Goal: Book appointment/travel/reservation

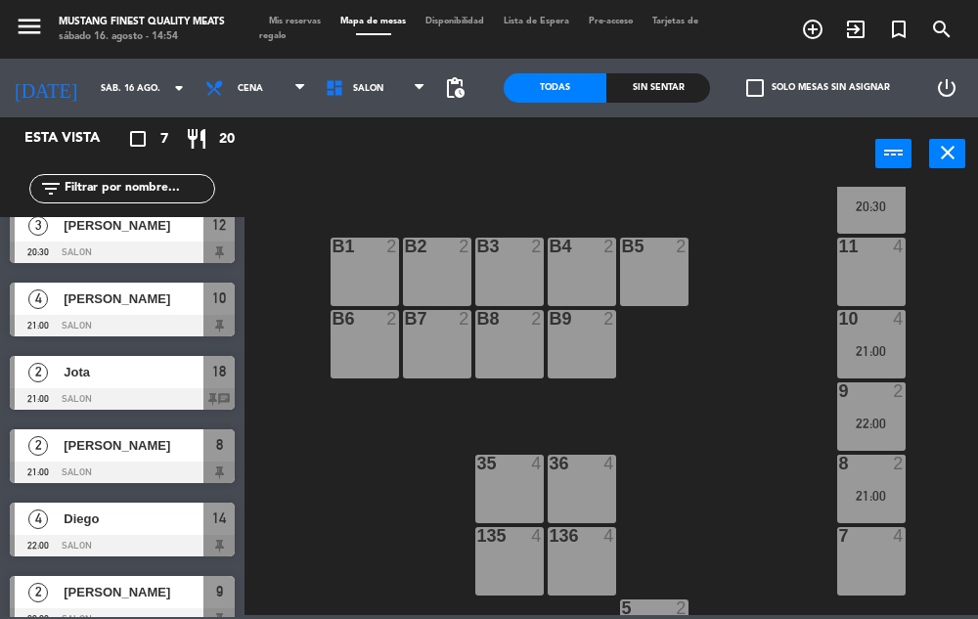
scroll to position [113, 0]
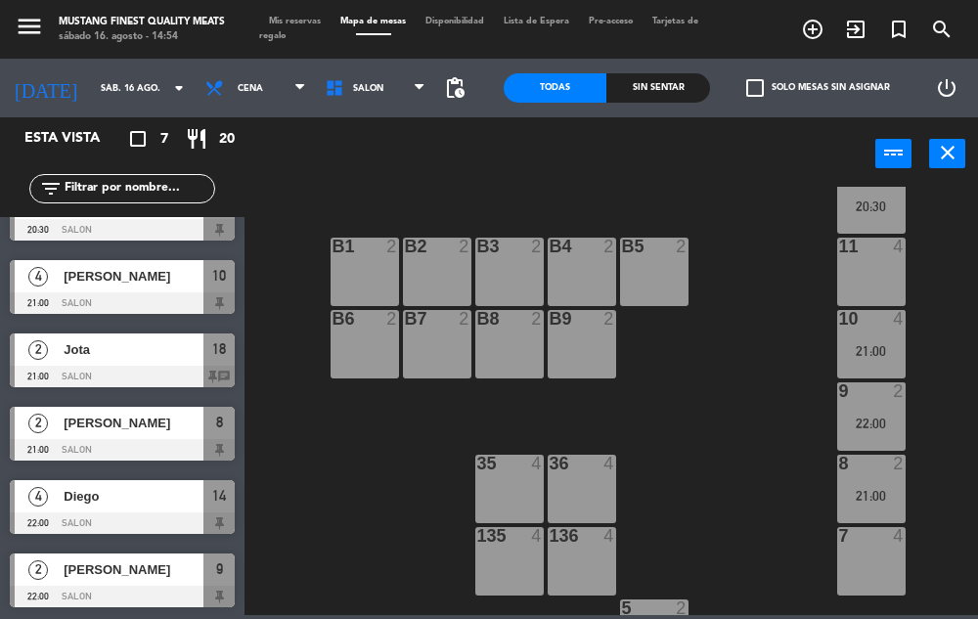
click at [741, 471] on div "73 4 72 4 71 4 69 8 70 4 80 8 50 2 53 2 52 2 51 2 49 2 68 6 81 8 18 2 21:00 16 …" at bounding box center [616, 401] width 724 height 428
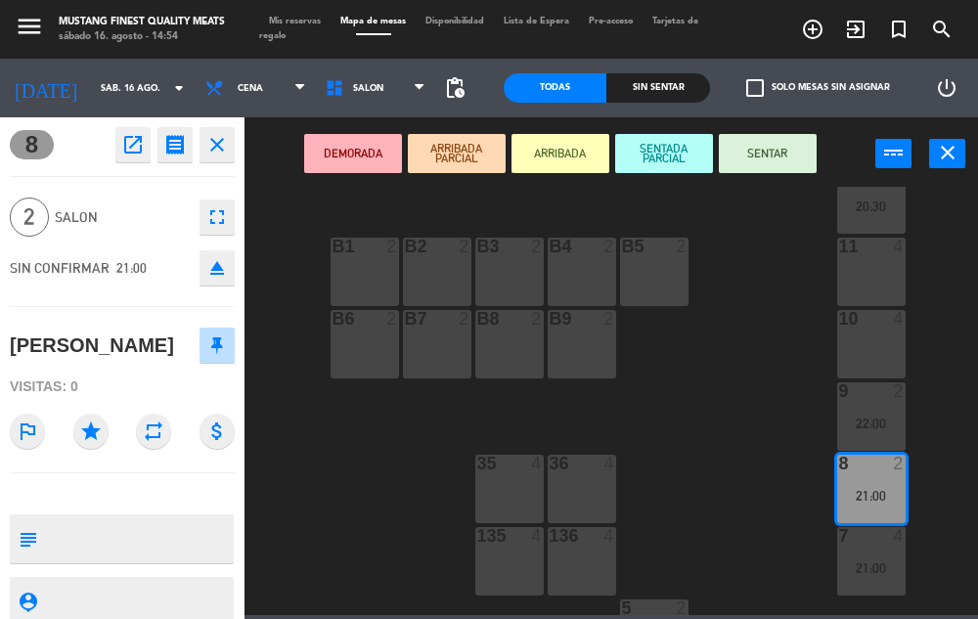
click at [866, 349] on div "10 4" at bounding box center [871, 344] width 68 height 68
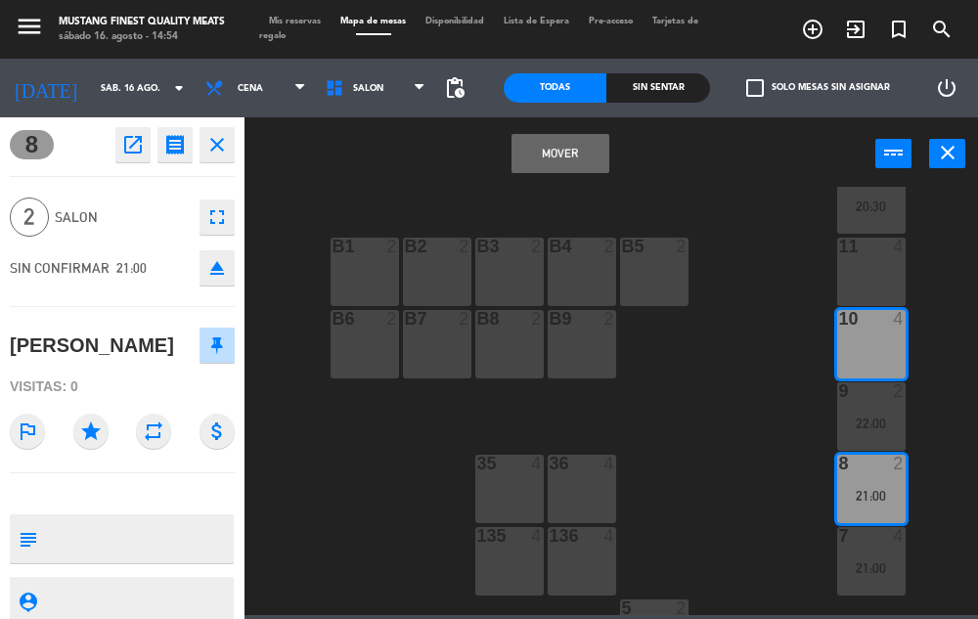
click at [546, 154] on button "Mover" at bounding box center [561, 153] width 98 height 39
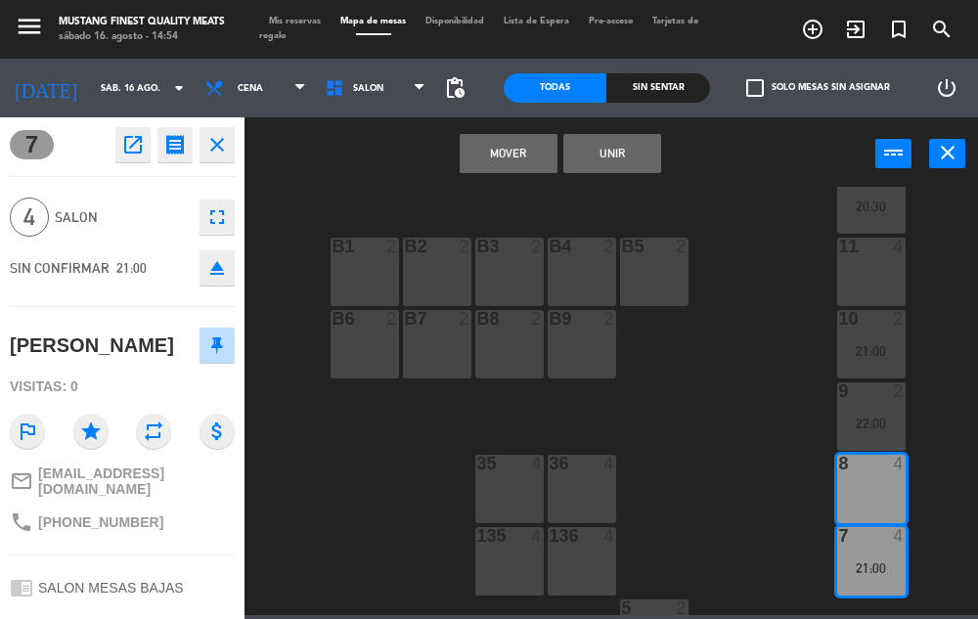
click at [492, 162] on button "Mover" at bounding box center [509, 153] width 98 height 39
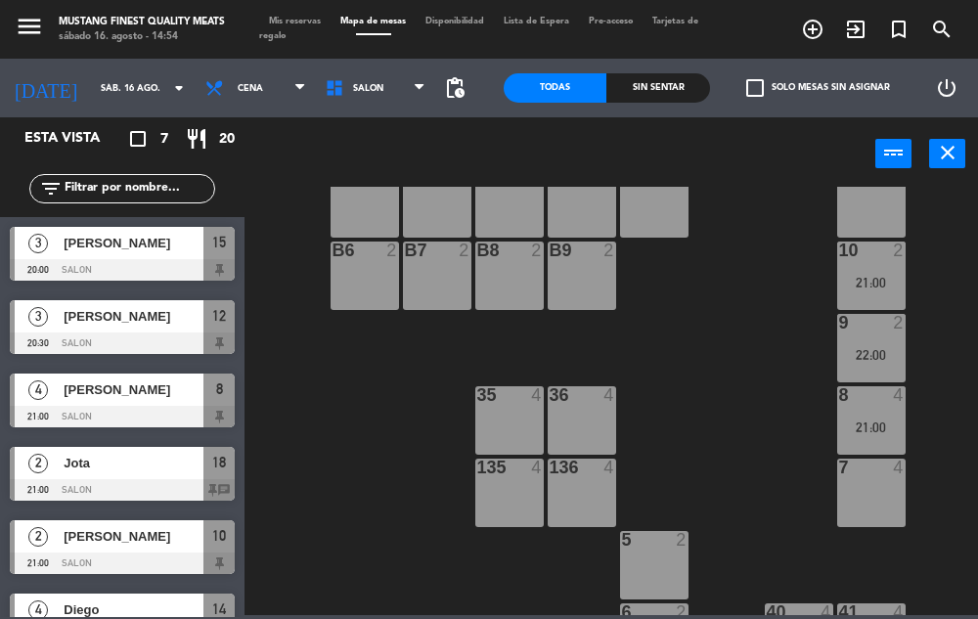
scroll to position [488, 0]
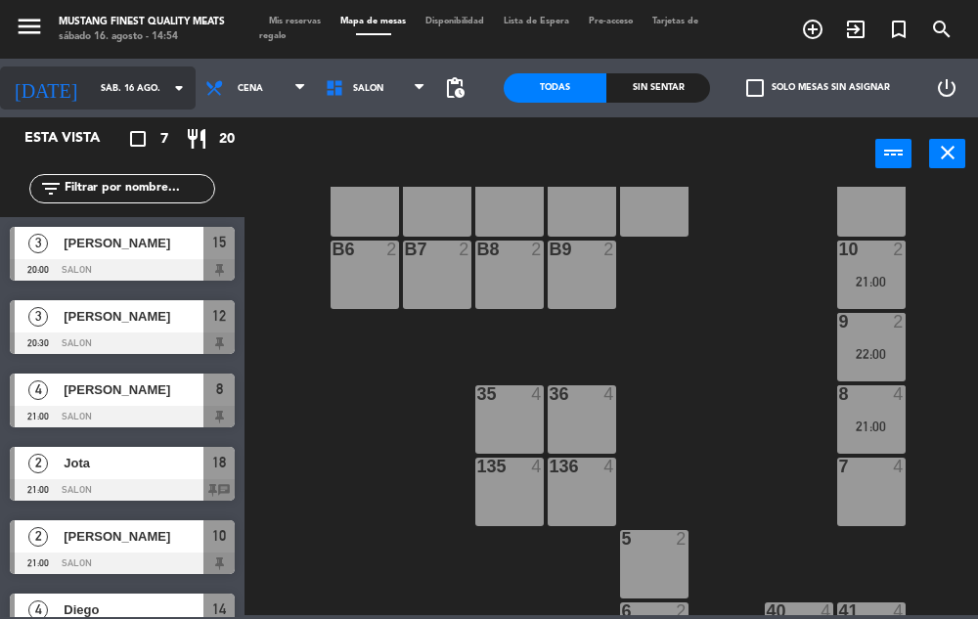
click at [123, 88] on input "sáb. 16 ago." at bounding box center [154, 88] width 126 height 30
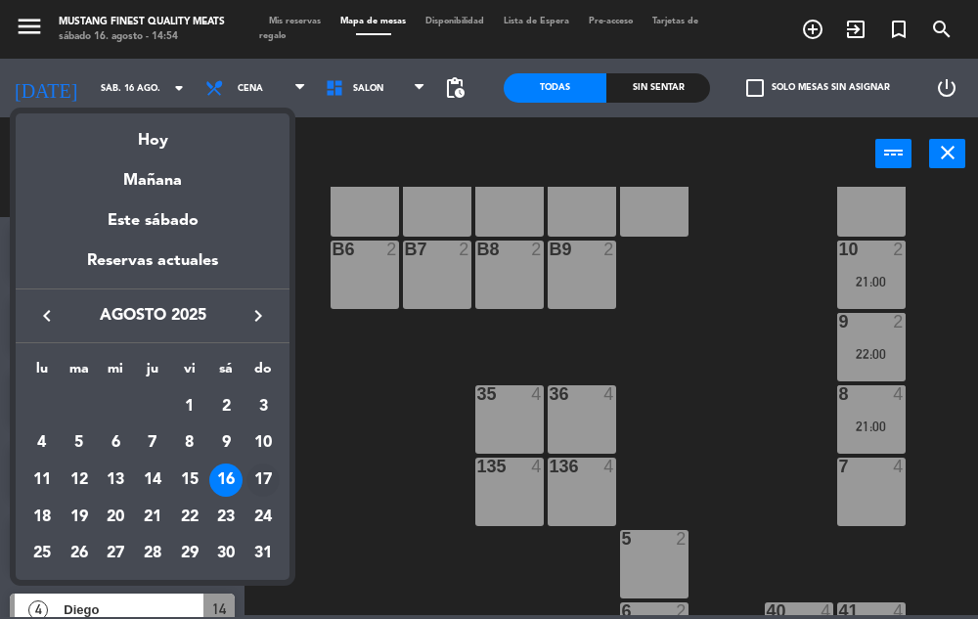
click at [258, 478] on div "17" at bounding box center [263, 480] width 33 height 33
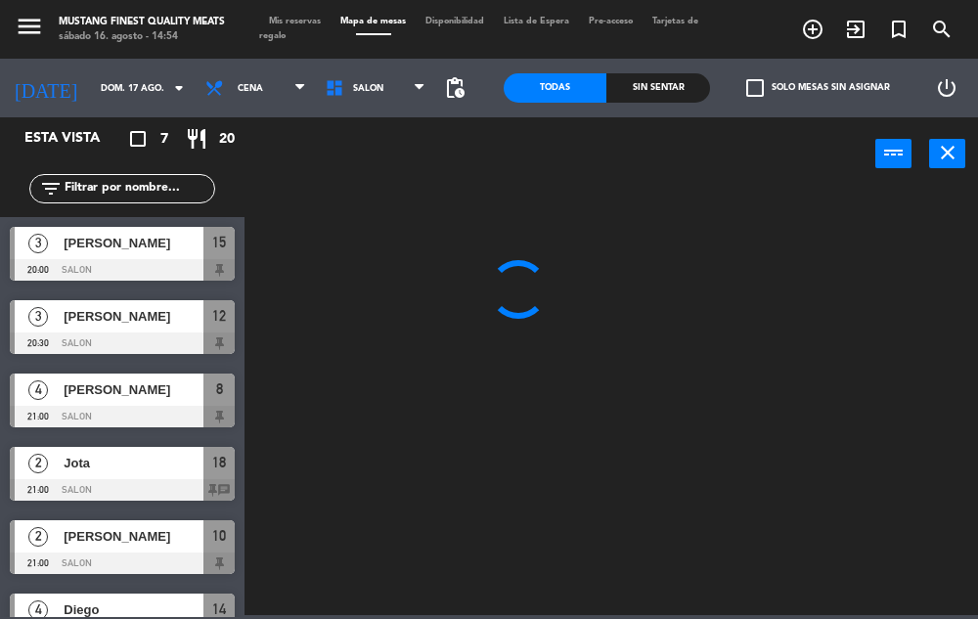
scroll to position [0, 0]
click at [254, 93] on span "Cena" at bounding box center [256, 88] width 120 height 43
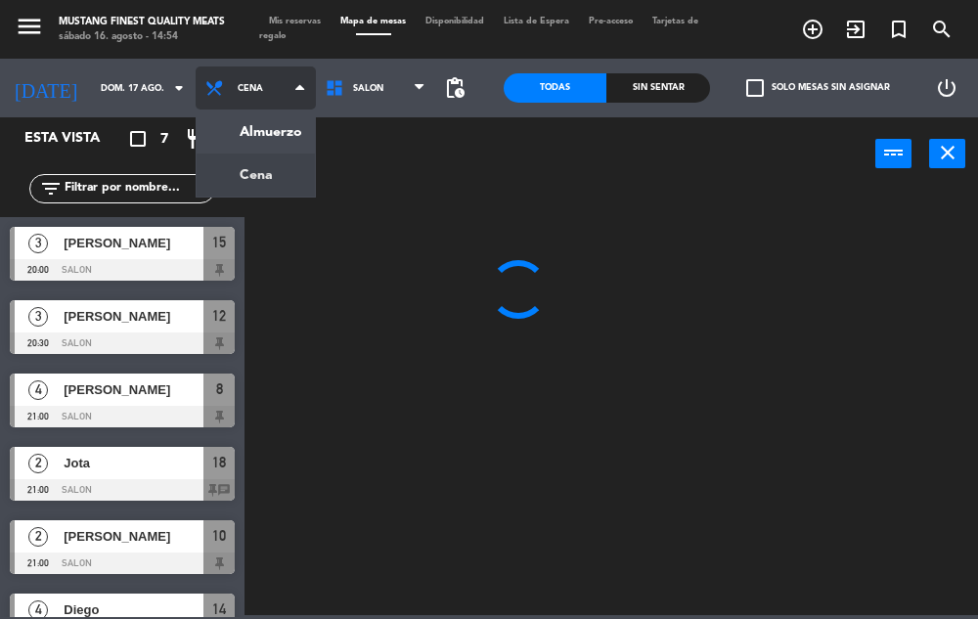
click at [252, 139] on ng-component "menu Mustang Finest Quality Meats [DATE] 16. agosto - 14:54 Mis reservas Mapa d…" at bounding box center [489, 307] width 978 height 615
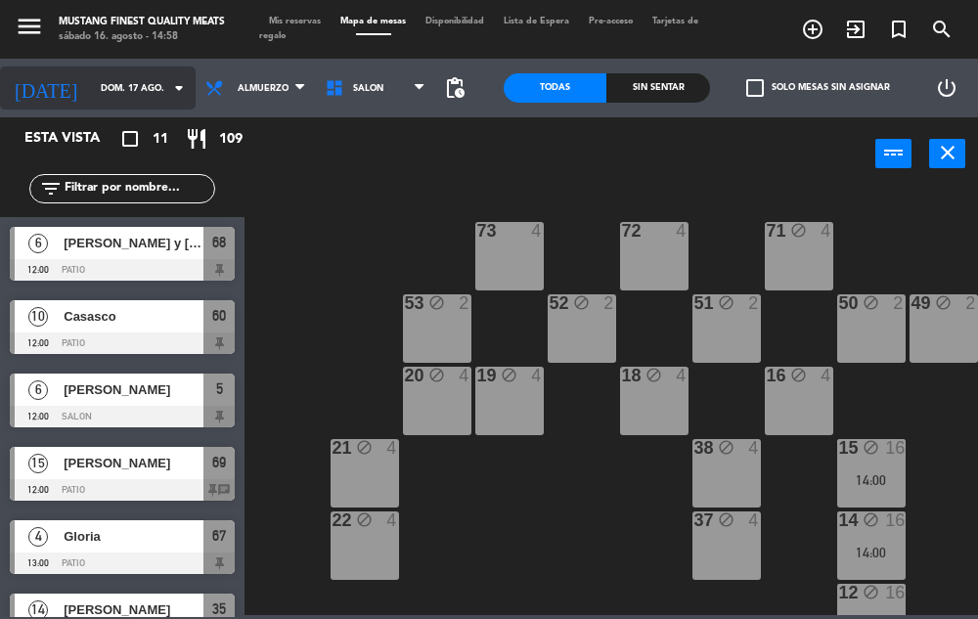
click at [111, 92] on input "dom. 17 ago." at bounding box center [154, 88] width 126 height 30
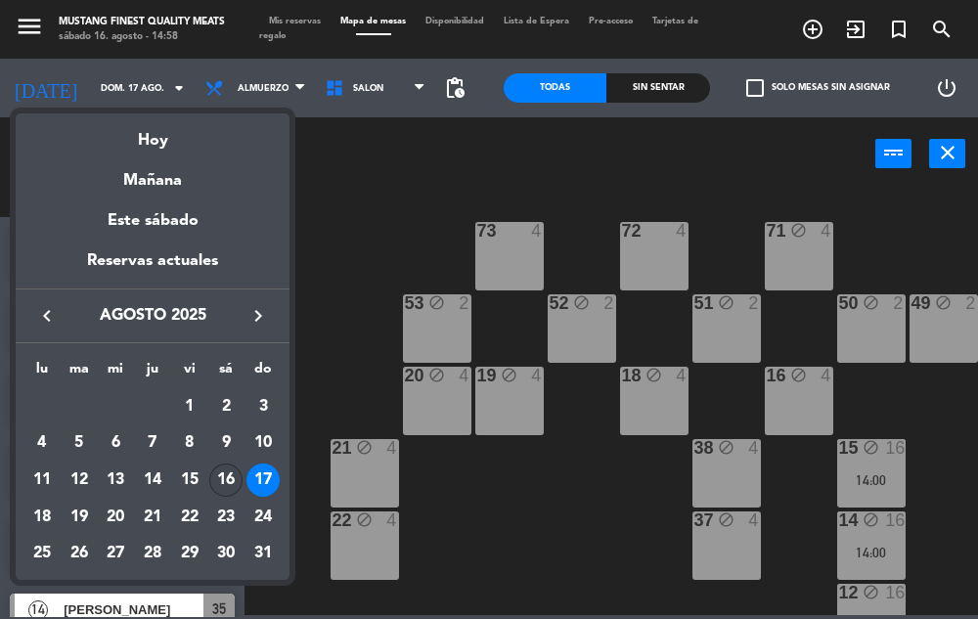
click at [225, 477] on div "16" at bounding box center [225, 480] width 33 height 33
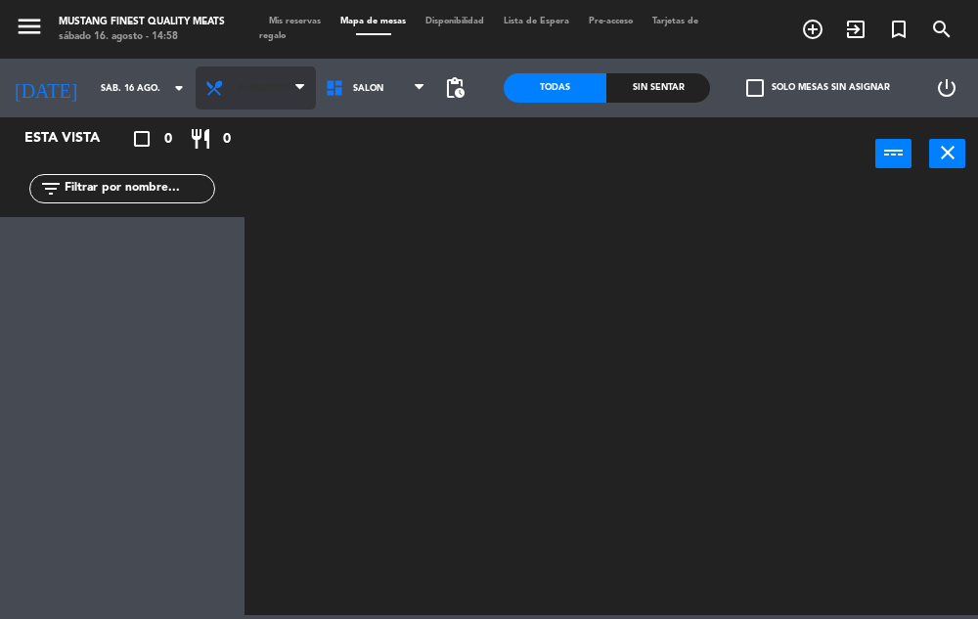
click at [259, 90] on span "Almuerzo" at bounding box center [263, 88] width 51 height 11
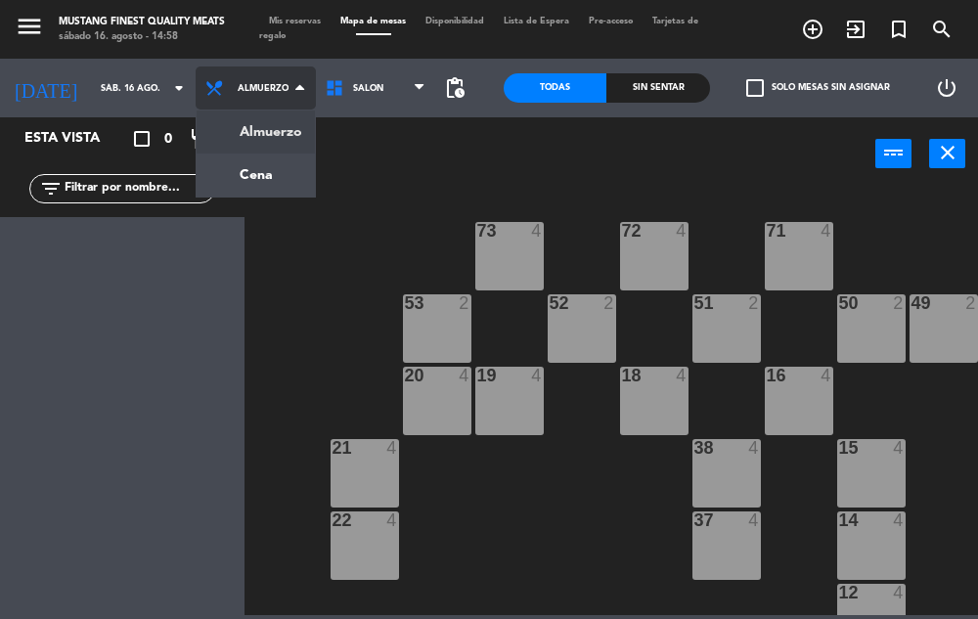
click at [268, 179] on ng-component "menu Mustang Finest Quality Meats [DATE] 16. agosto - 14:58 Mis reservas Mapa d…" at bounding box center [489, 307] width 978 height 615
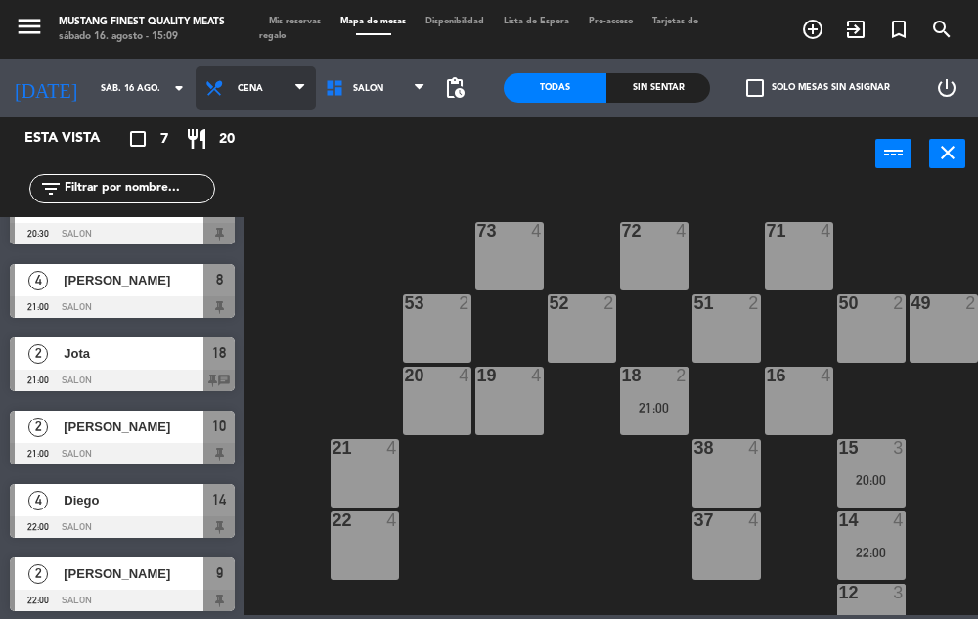
scroll to position [113, 0]
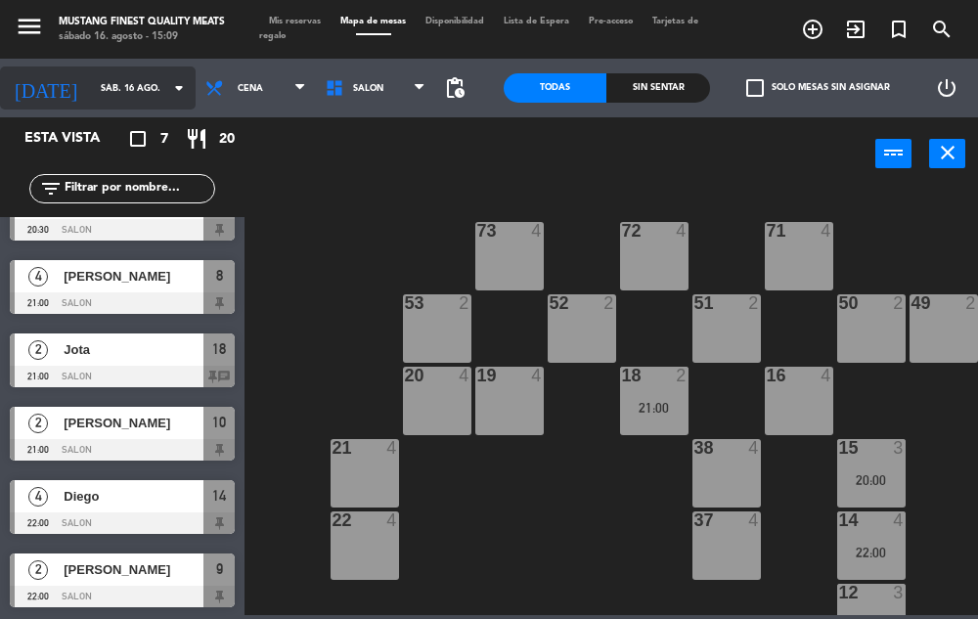
click at [140, 87] on input "sáb. 16 ago." at bounding box center [154, 88] width 126 height 30
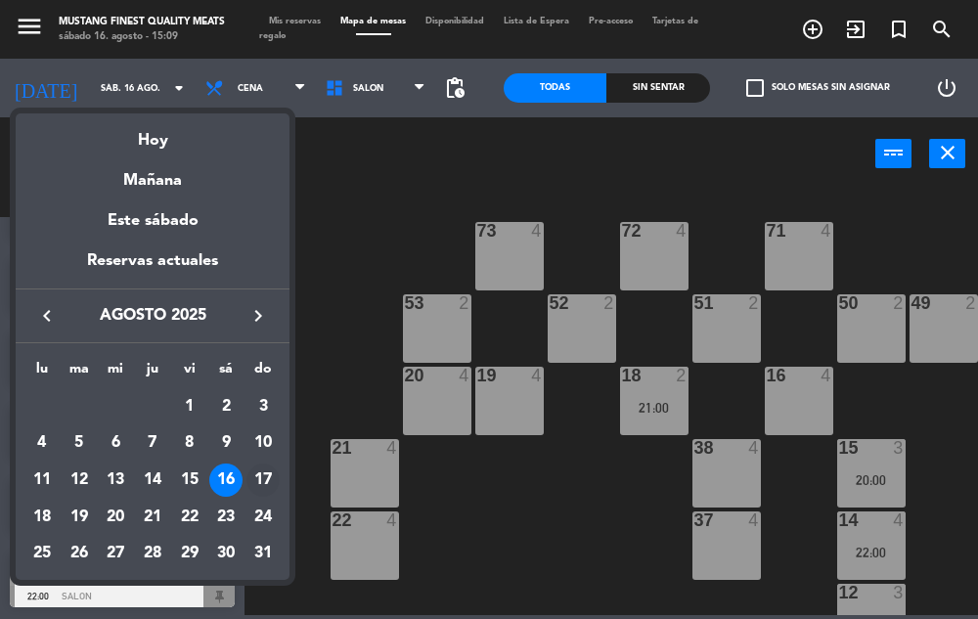
click at [260, 481] on div "17" at bounding box center [263, 480] width 33 height 33
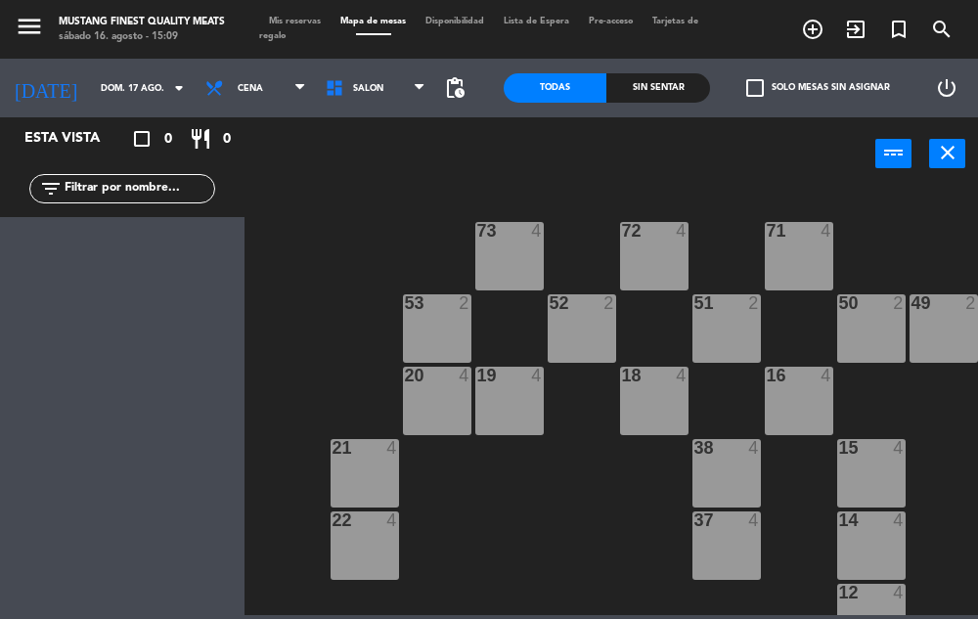
scroll to position [0, 0]
click at [295, 89] on icon at bounding box center [299, 88] width 9 height 16
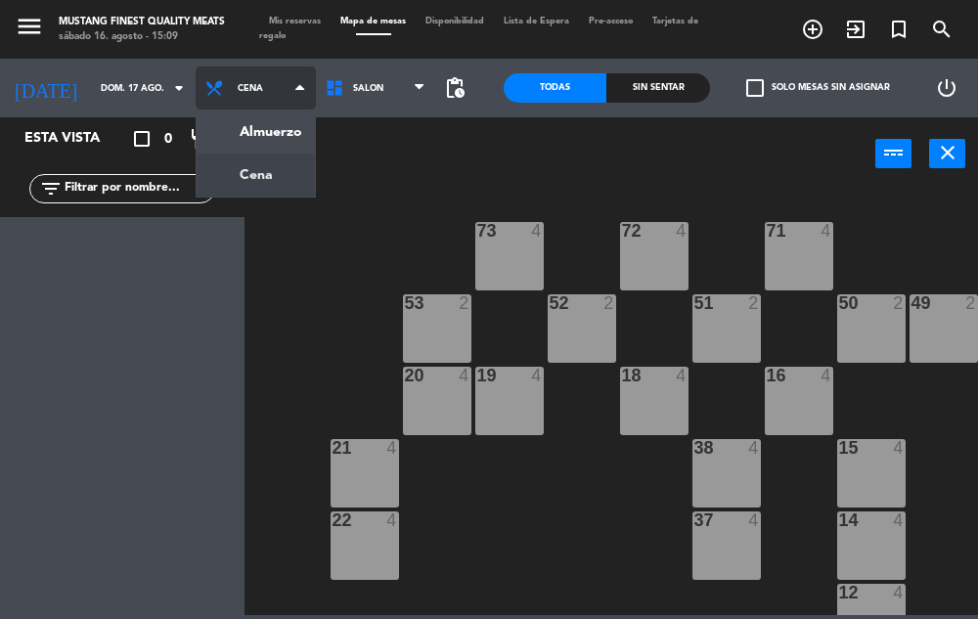
click at [268, 139] on ng-component "menu Mustang Finest Quality Meats [DATE] 16. agosto - 15:09 Mis reservas Mapa d…" at bounding box center [489, 307] width 978 height 615
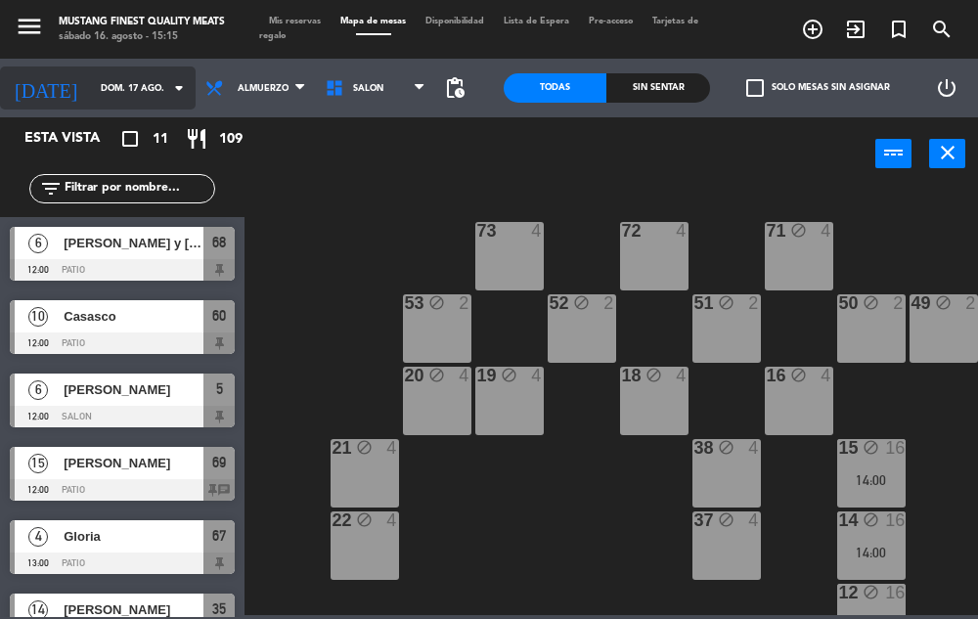
click at [137, 90] on input "dom. 17 ago." at bounding box center [154, 88] width 126 height 30
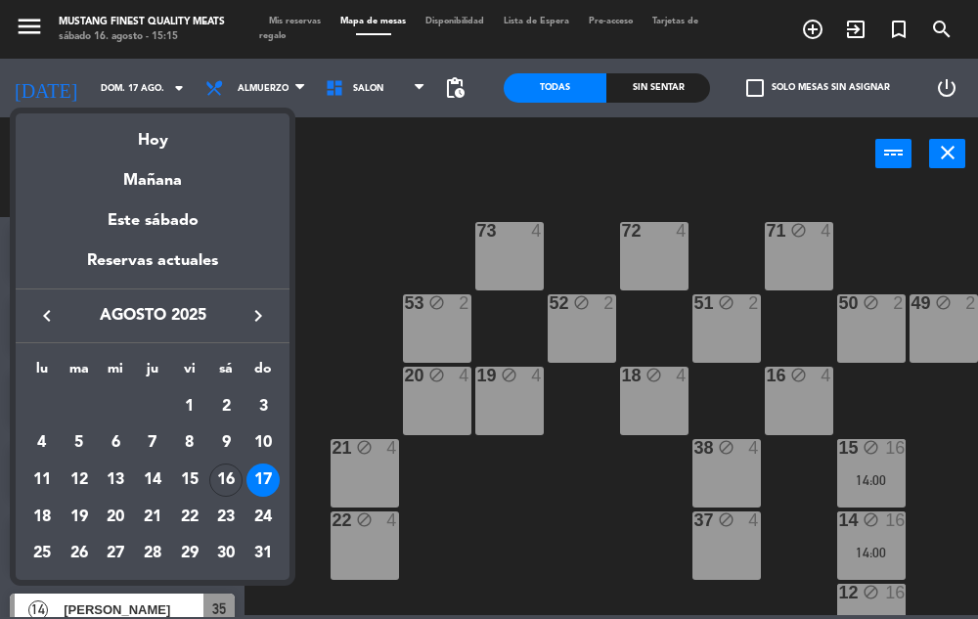
click at [227, 482] on div "16" at bounding box center [225, 480] width 33 height 33
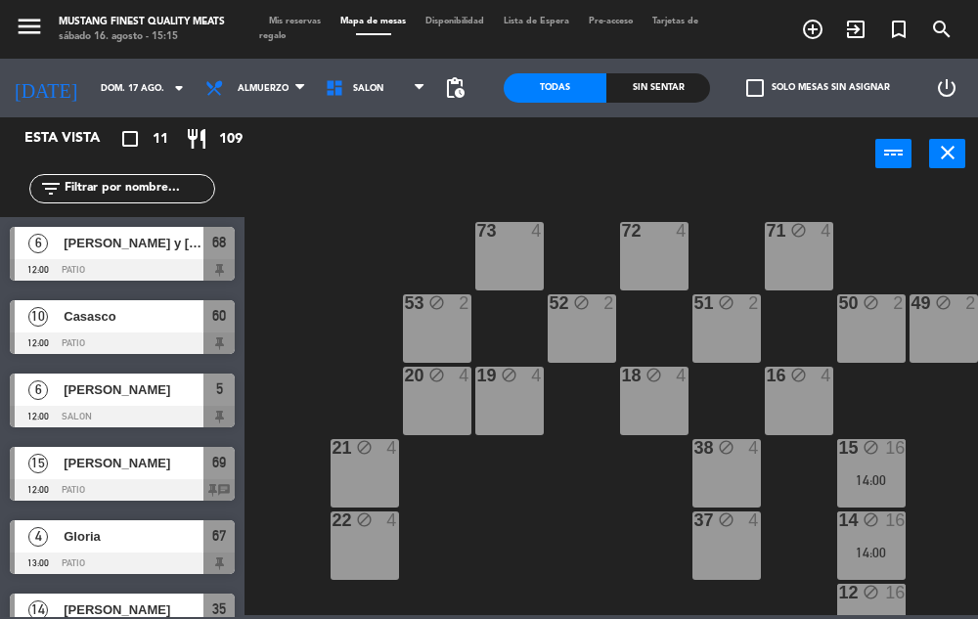
click at [223, 490] on div at bounding box center [122, 490] width 225 height 22
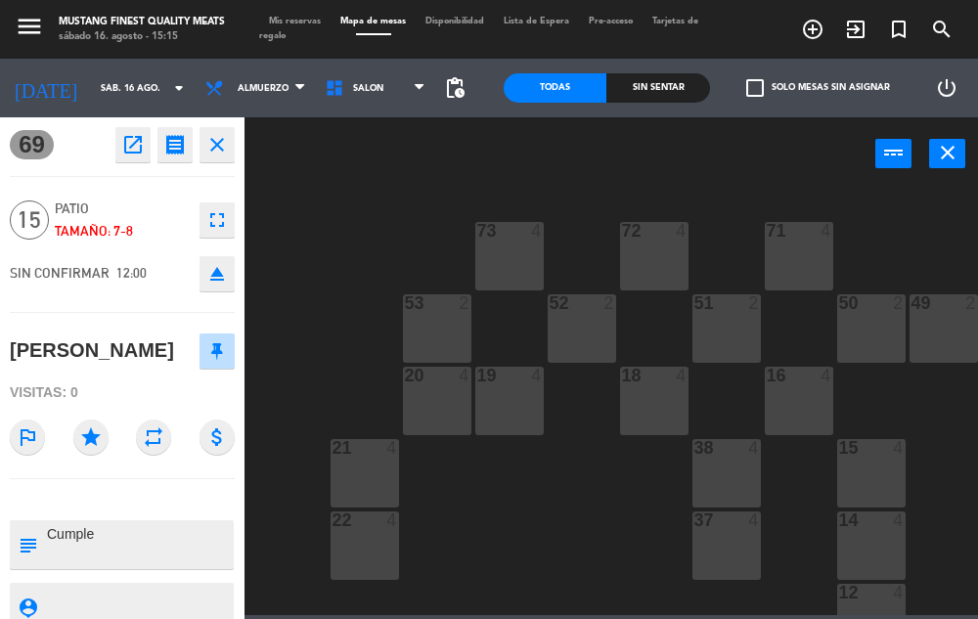
click at [217, 148] on icon "close" at bounding box center [216, 144] width 23 height 23
click at [217, 148] on div "69 open_in_new receipt 12:00 PM [DATE] personas [PERSON_NAME] 69 INTERNAL NOTES…" at bounding box center [122, 368] width 245 height 502
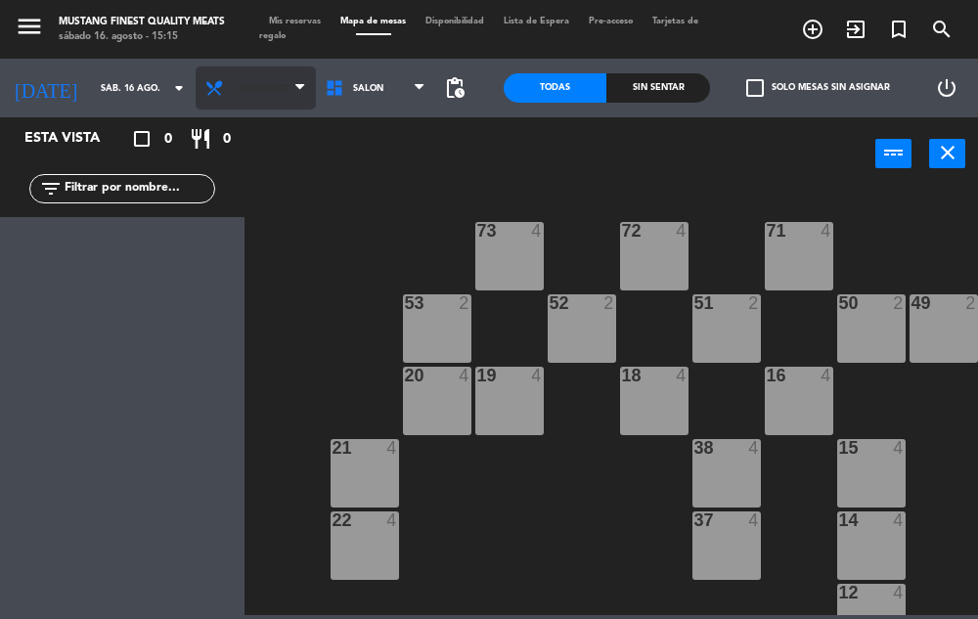
click at [256, 91] on span "Almuerzo" at bounding box center [263, 88] width 51 height 11
click at [269, 101] on span "Almuerzo" at bounding box center [256, 88] width 120 height 43
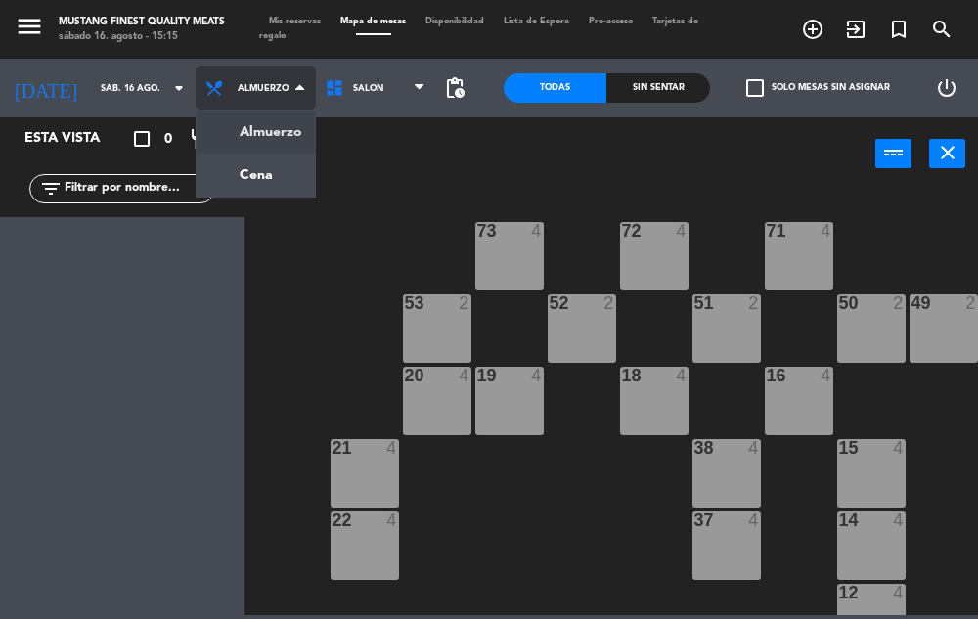
click at [259, 186] on ng-component "menu Mustang Finest Quality Meats [DATE] 16. agosto - 15:15 Mis reservas Mapa d…" at bounding box center [489, 307] width 978 height 615
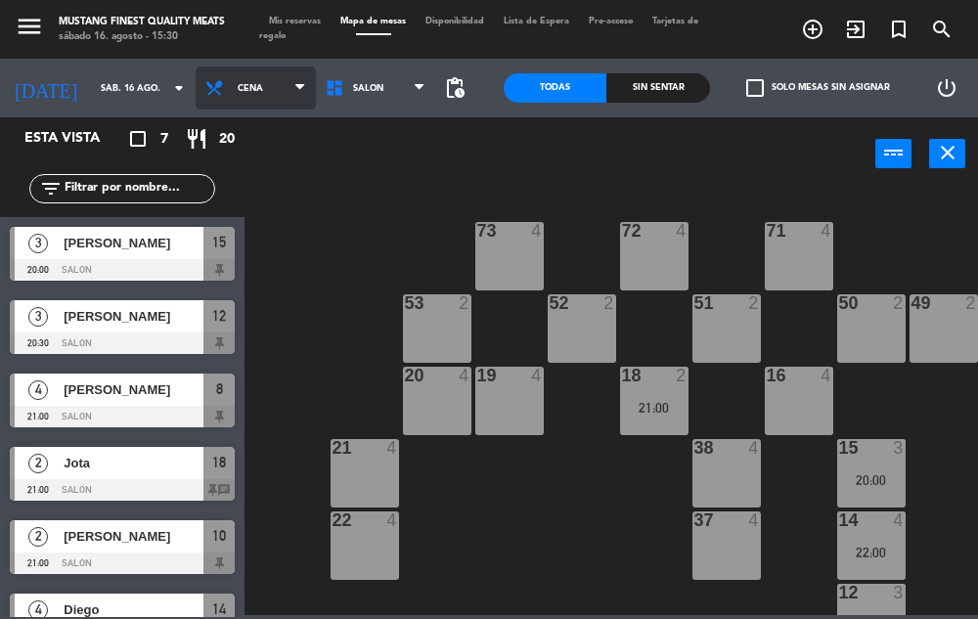
click at [259, 102] on span "Cena" at bounding box center [256, 88] width 120 height 43
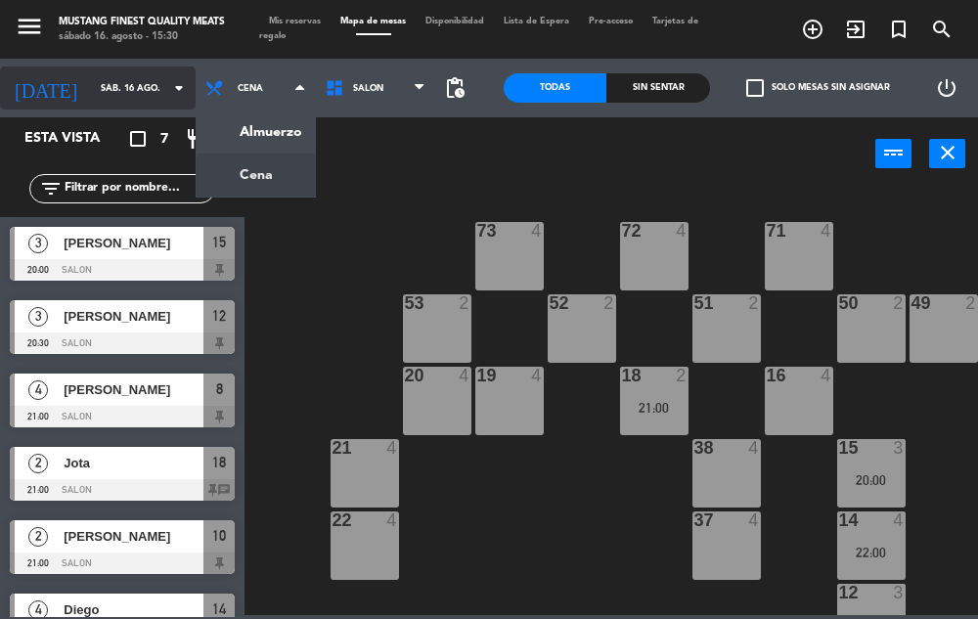
click at [103, 93] on input "sáb. 16 ago." at bounding box center [154, 88] width 126 height 30
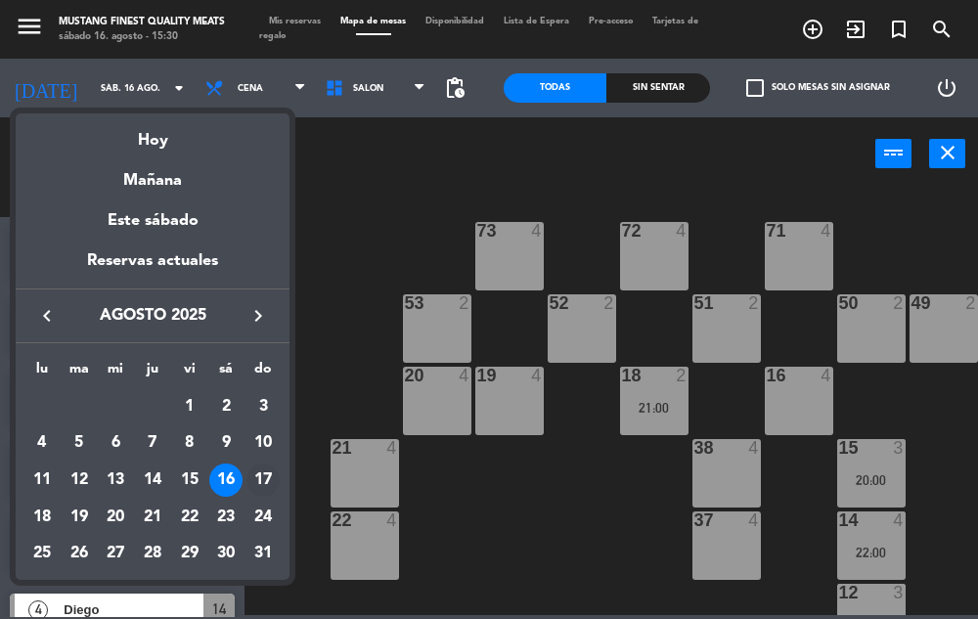
click at [265, 483] on div "17" at bounding box center [263, 480] width 33 height 33
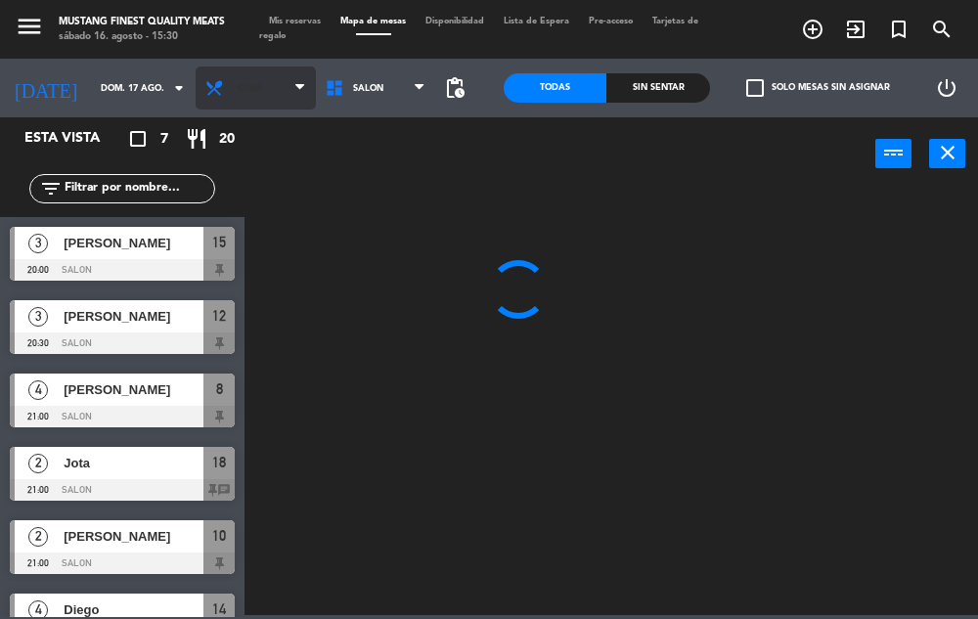
click at [238, 90] on span "Cena" at bounding box center [250, 88] width 25 height 11
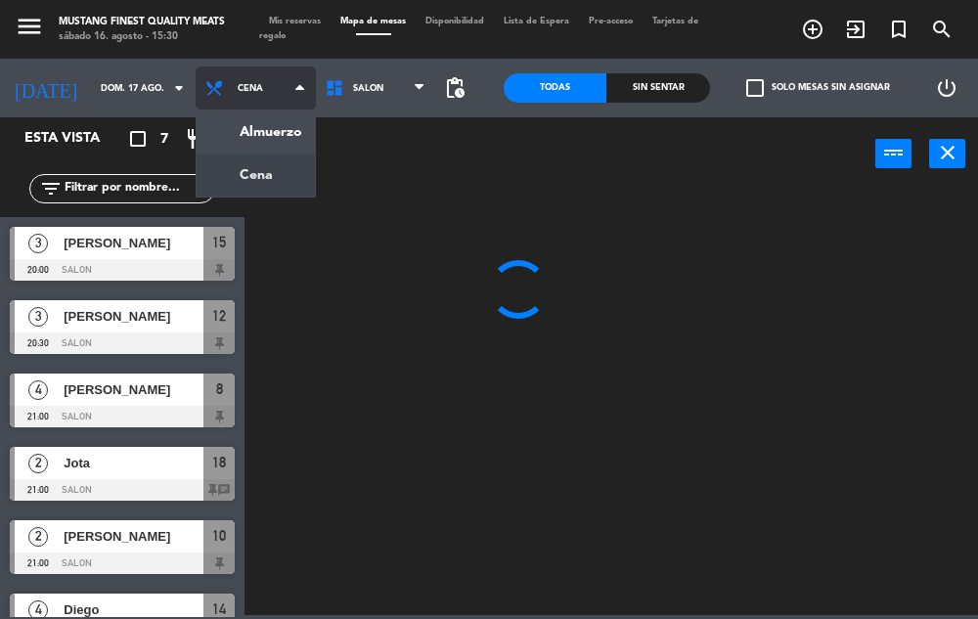
click at [260, 139] on ng-component "menu Mustang Finest Quality Meats [DATE] 16. agosto - 15:30 Mis reservas Mapa d…" at bounding box center [489, 307] width 978 height 615
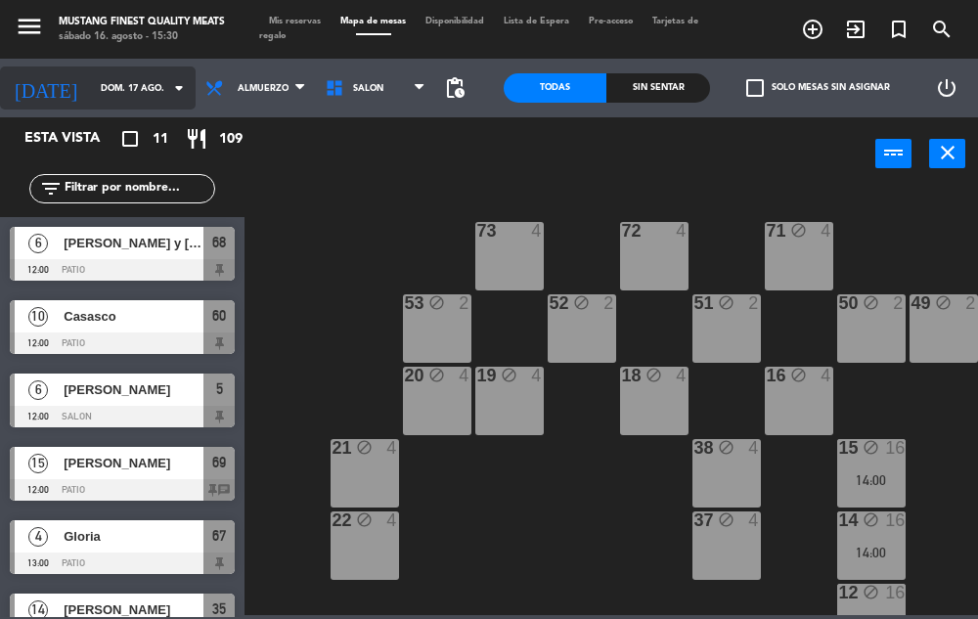
click at [108, 92] on input "dom. 17 ago." at bounding box center [154, 88] width 126 height 30
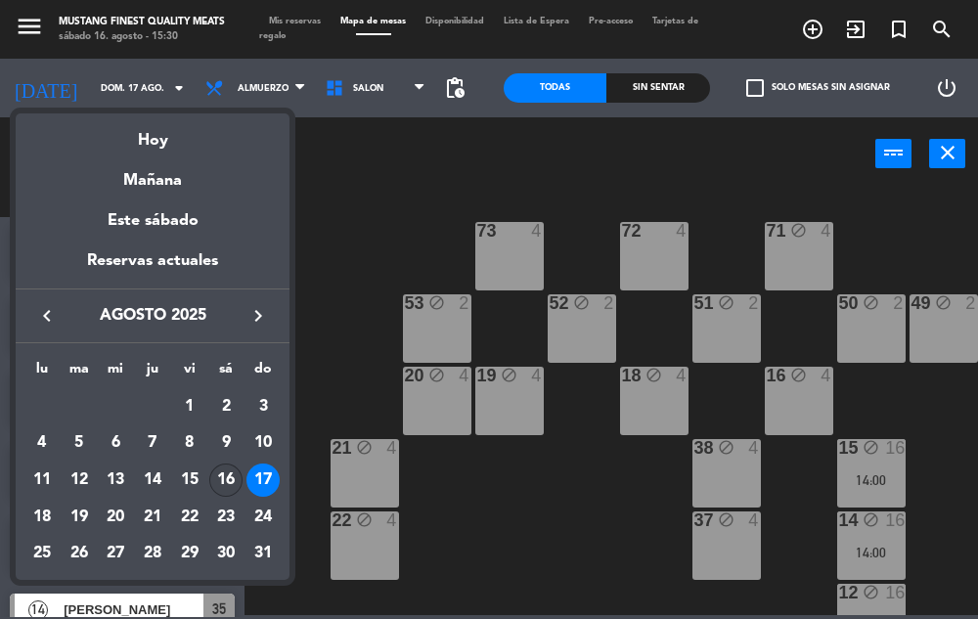
click at [217, 486] on div "16" at bounding box center [225, 480] width 33 height 33
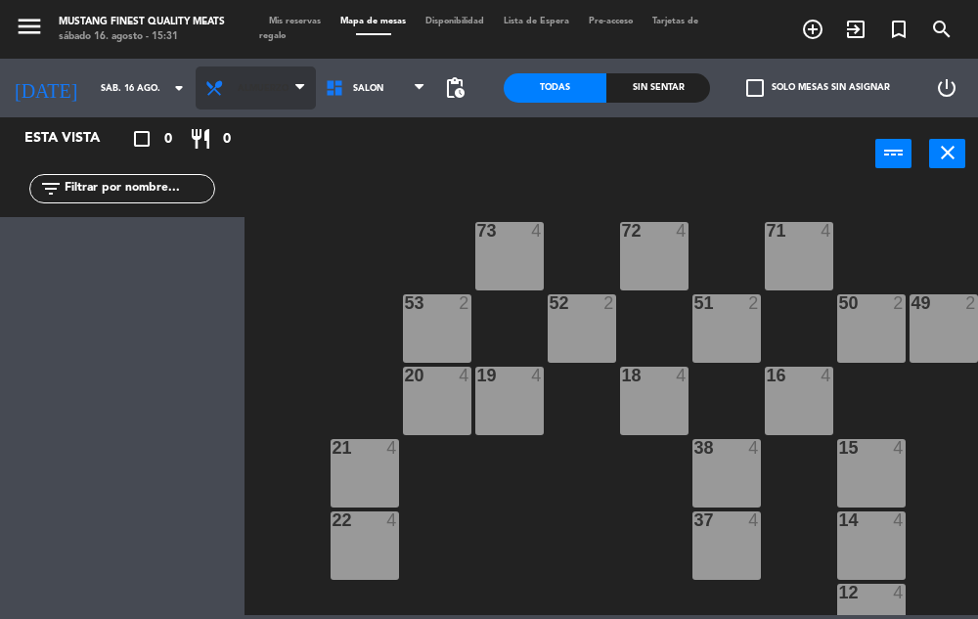
click at [265, 83] on span "Almuerzo" at bounding box center [263, 88] width 51 height 11
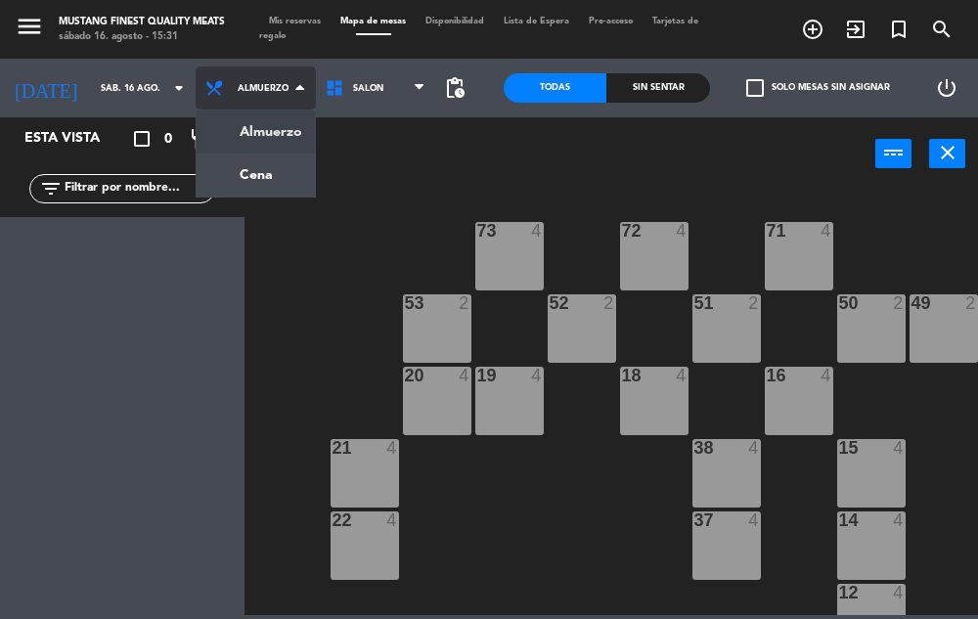
click at [272, 173] on ng-component "menu Mustang Finest Quality Meats [DATE] 16. agosto - 15:31 Mis reservas Mapa d…" at bounding box center [489, 307] width 978 height 615
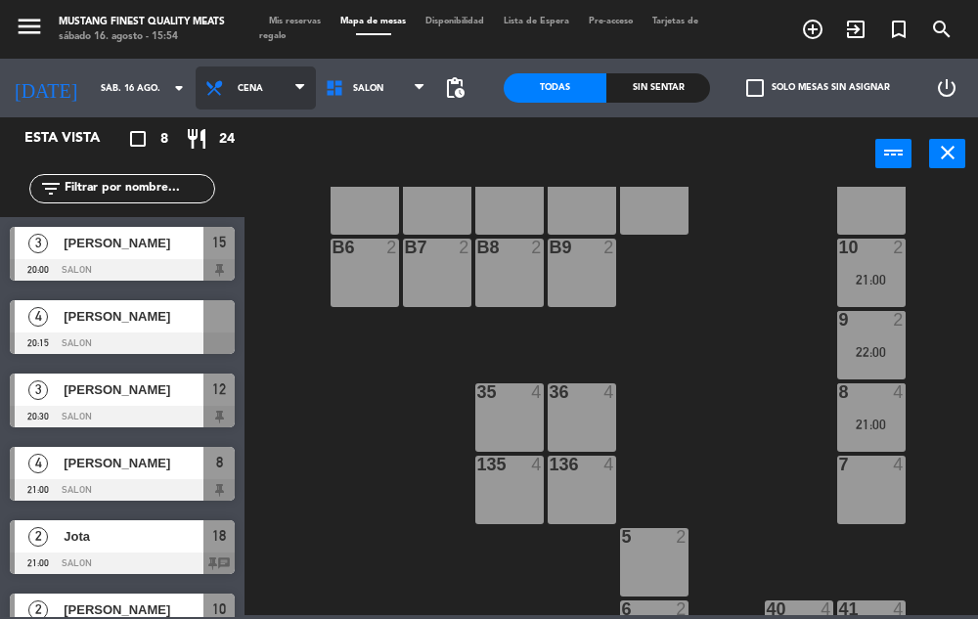
scroll to position [494, 0]
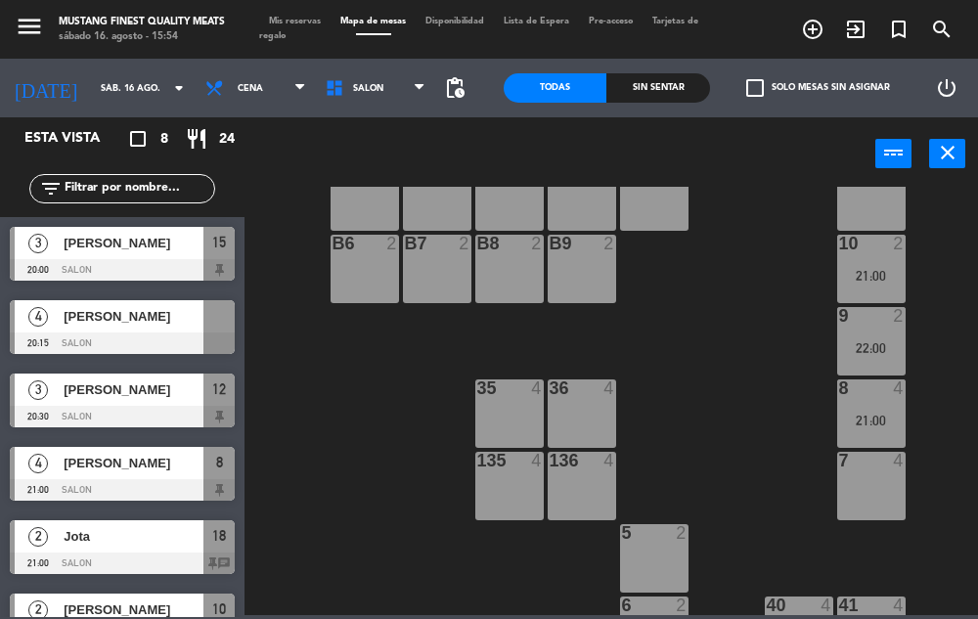
click at [868, 503] on div "7 4" at bounding box center [871, 486] width 68 height 68
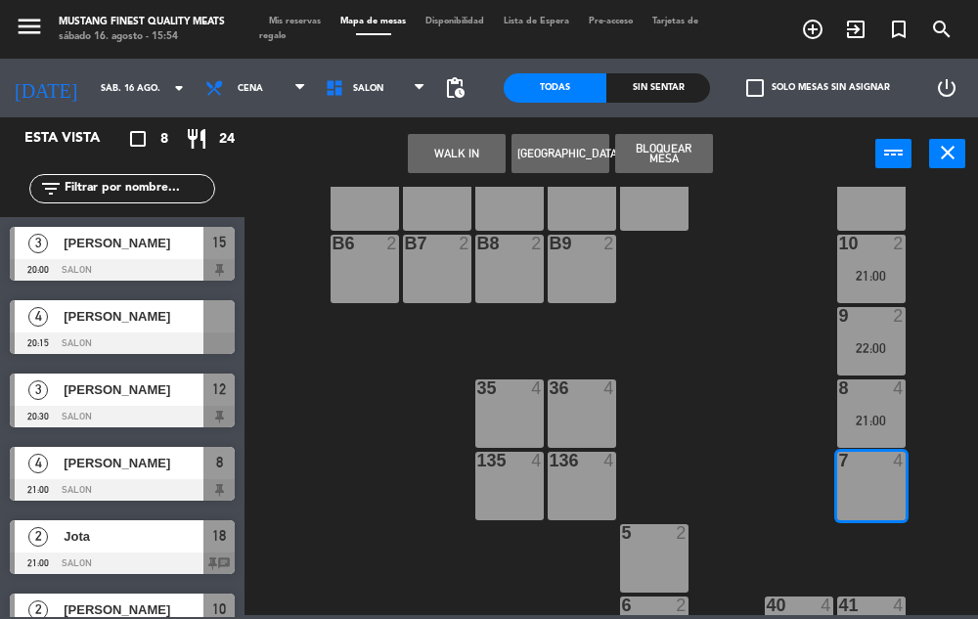
click at [163, 326] on span "[PERSON_NAME]" at bounding box center [134, 316] width 140 height 21
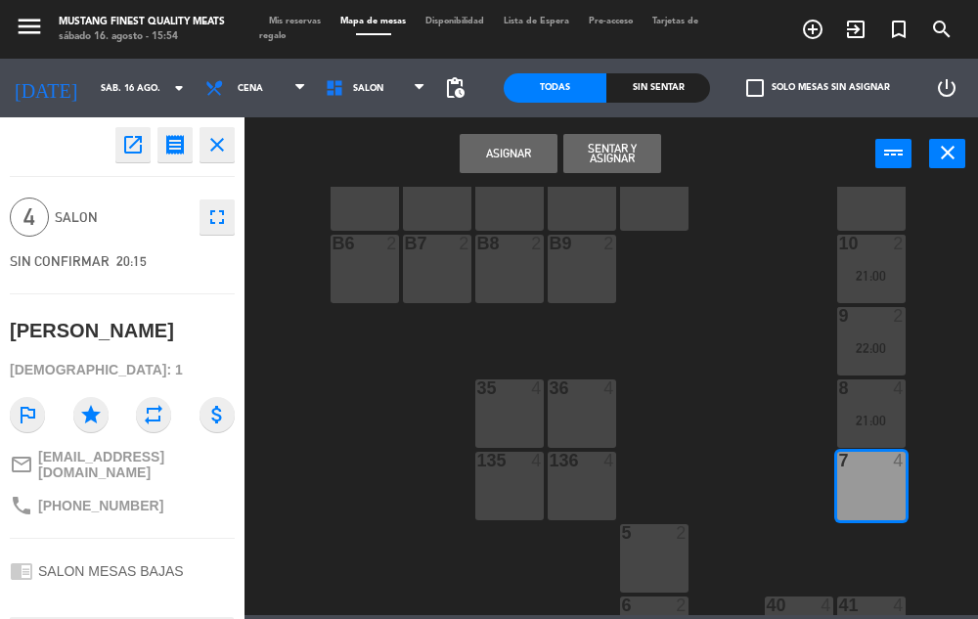
click at [490, 164] on button "Asignar" at bounding box center [509, 153] width 98 height 39
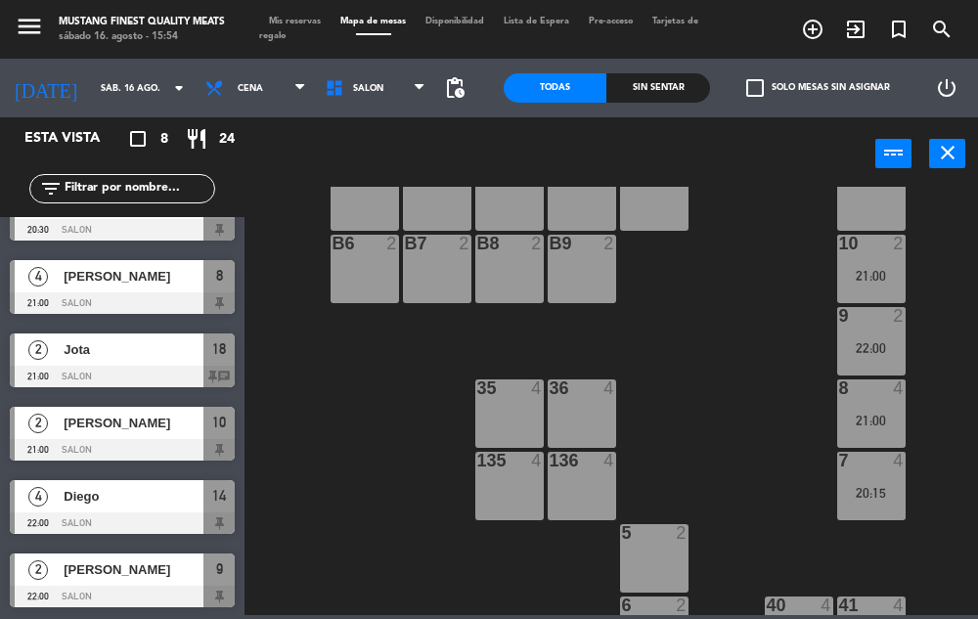
scroll to position [0, 0]
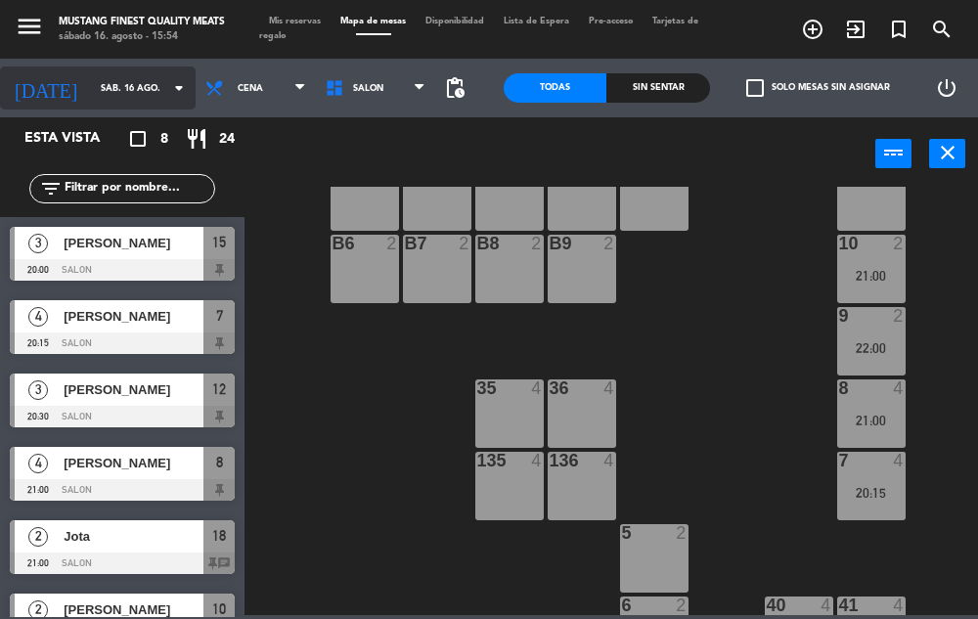
click at [103, 93] on input "sáb. 16 ago." at bounding box center [154, 88] width 126 height 30
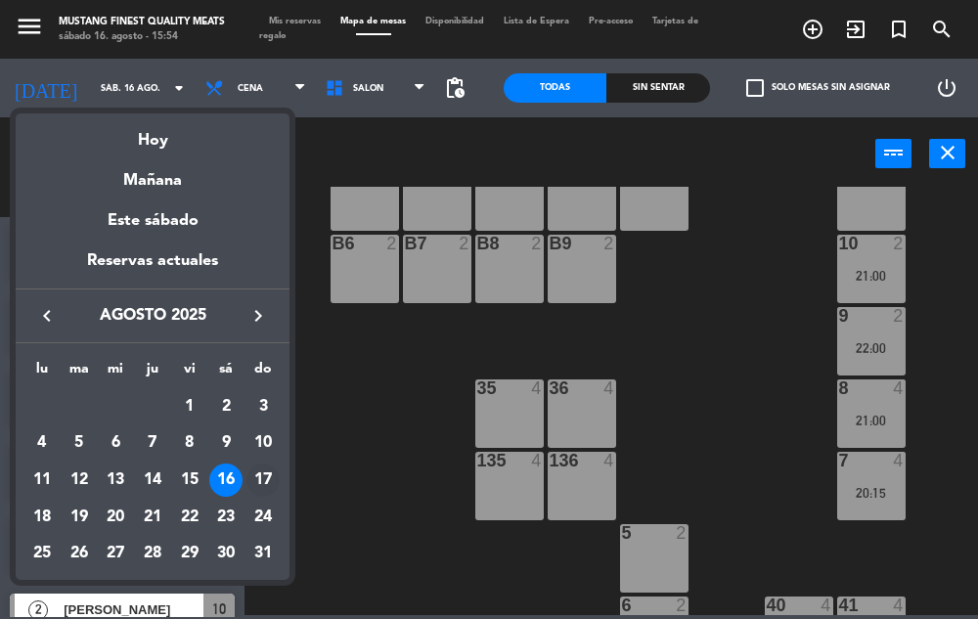
click at [259, 484] on div "17" at bounding box center [263, 480] width 33 height 33
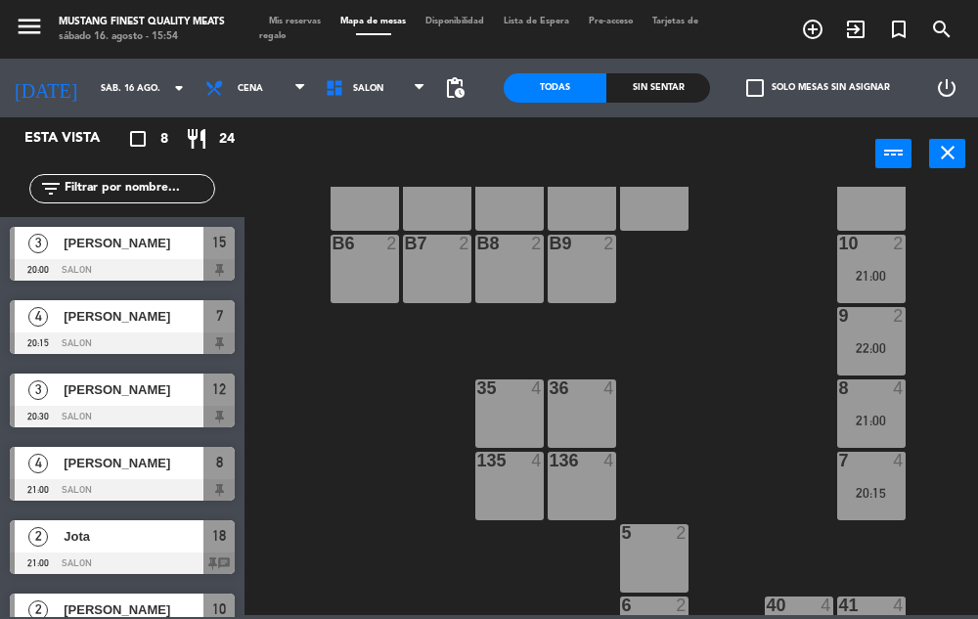
type input "dom. 17 ago."
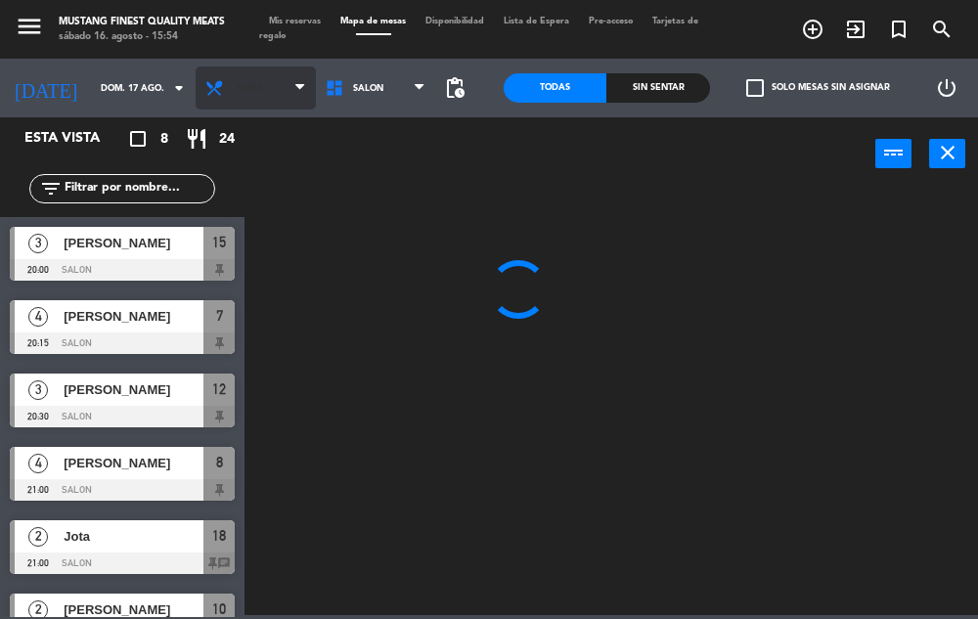
click at [268, 91] on span "Cena" at bounding box center [256, 88] width 120 height 43
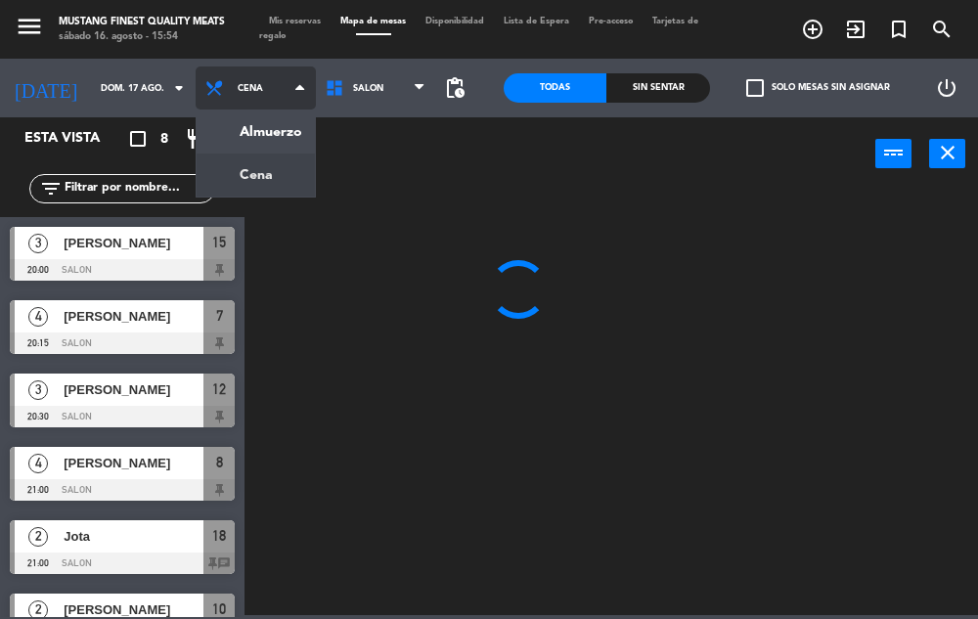
click at [271, 141] on ng-component "menu Mustang Finest Quality Meats [DATE] 16. agosto - 15:54 Mis reservas Mapa d…" at bounding box center [489, 307] width 978 height 615
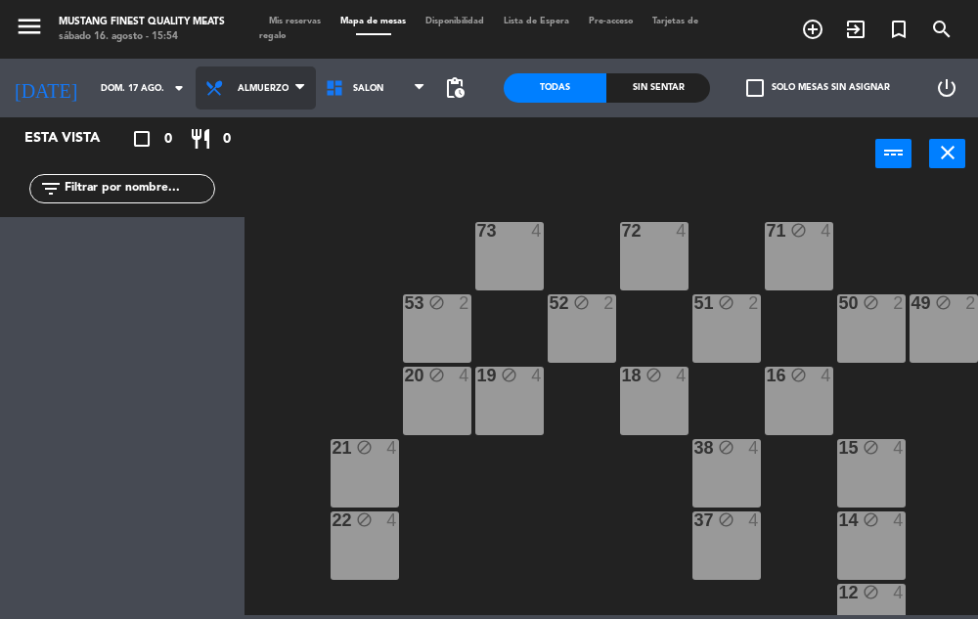
click at [295, 89] on icon at bounding box center [299, 88] width 9 height 16
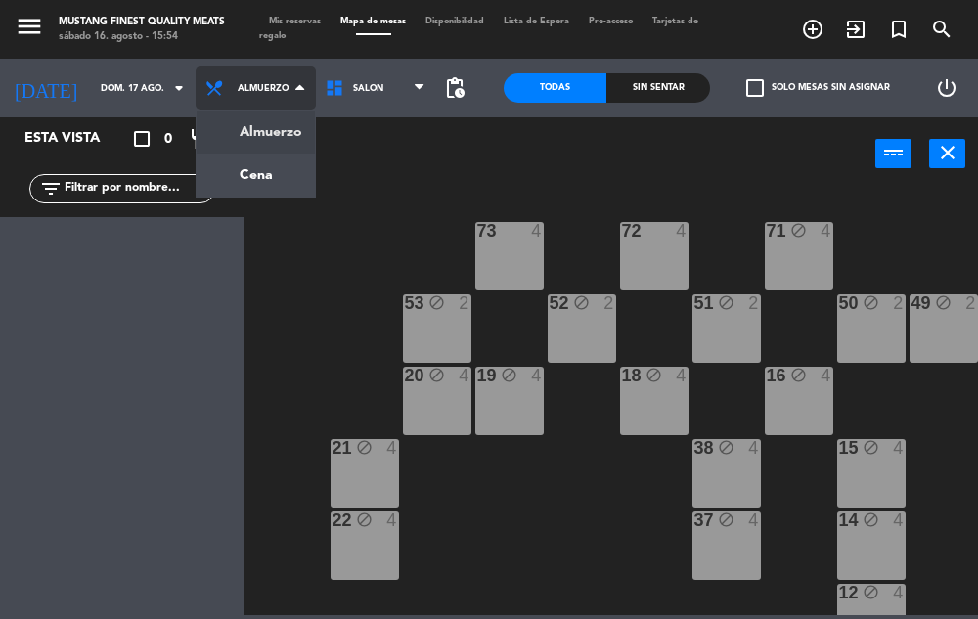
click at [269, 134] on ng-component "menu Mustang Finest Quality Meats [DATE] 16. agosto - 15:54 Mis reservas Mapa d…" at bounding box center [489, 307] width 978 height 615
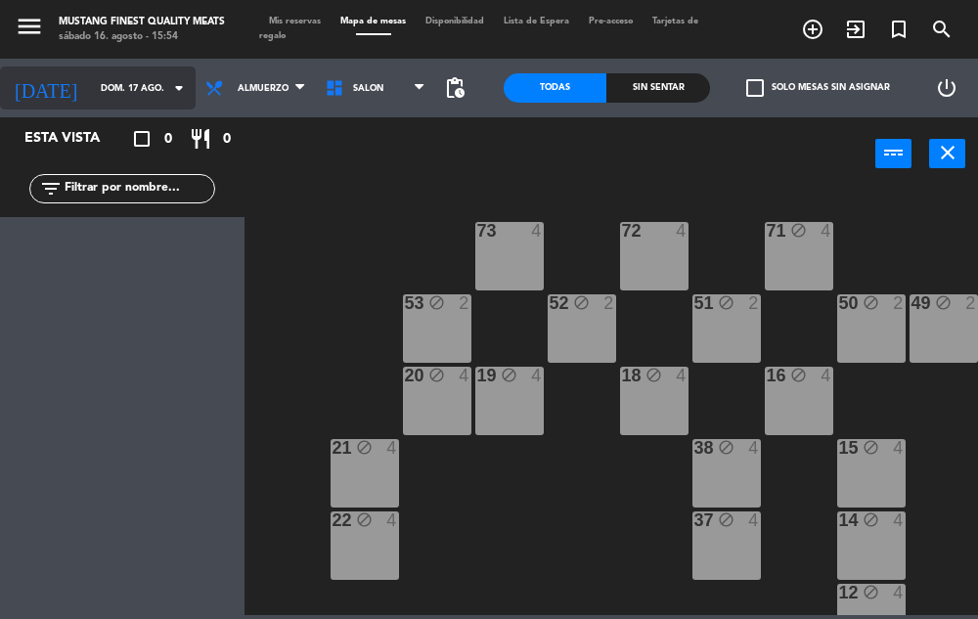
click at [130, 88] on input "dom. 17 ago." at bounding box center [154, 88] width 126 height 30
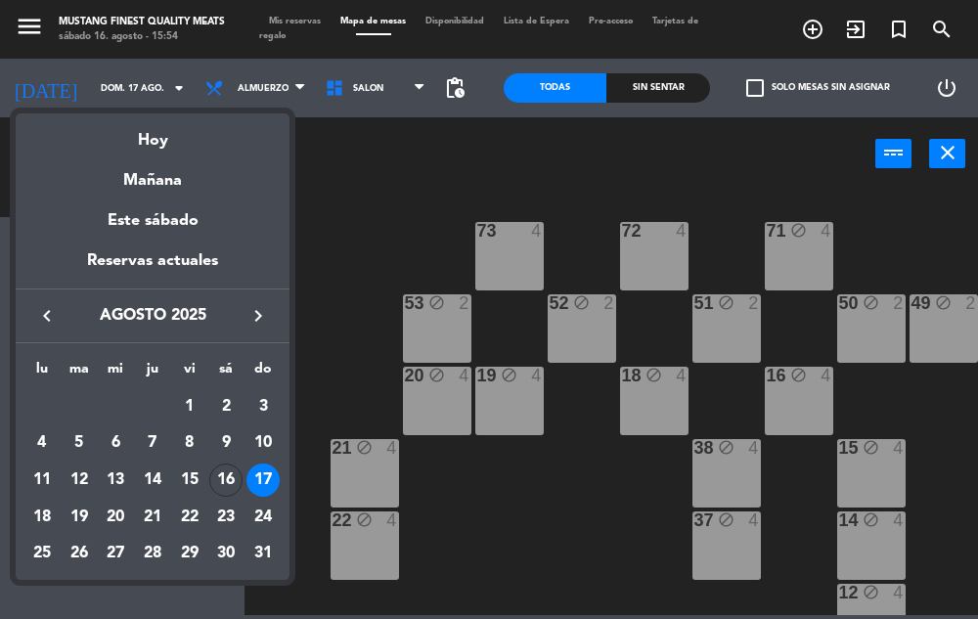
click at [262, 483] on div "17" at bounding box center [263, 480] width 33 height 33
